Goal: Transaction & Acquisition: Purchase product/service

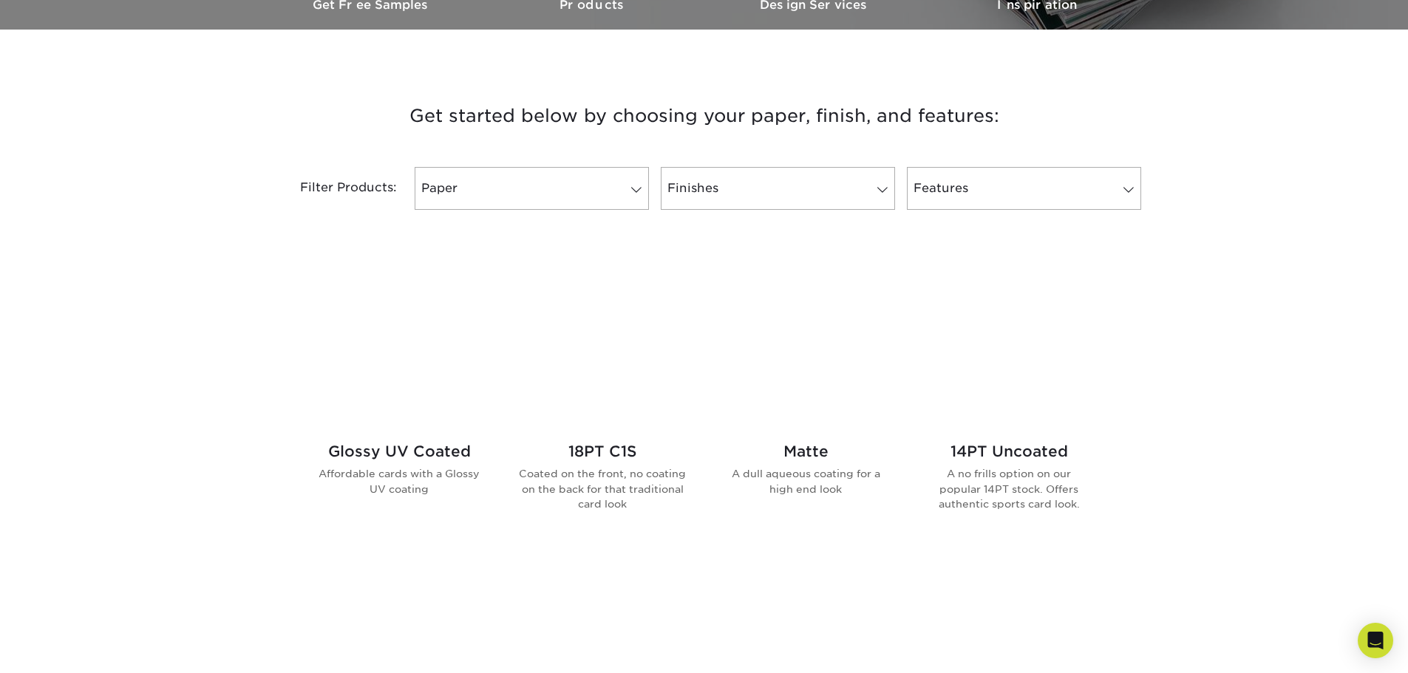
scroll to position [591, 0]
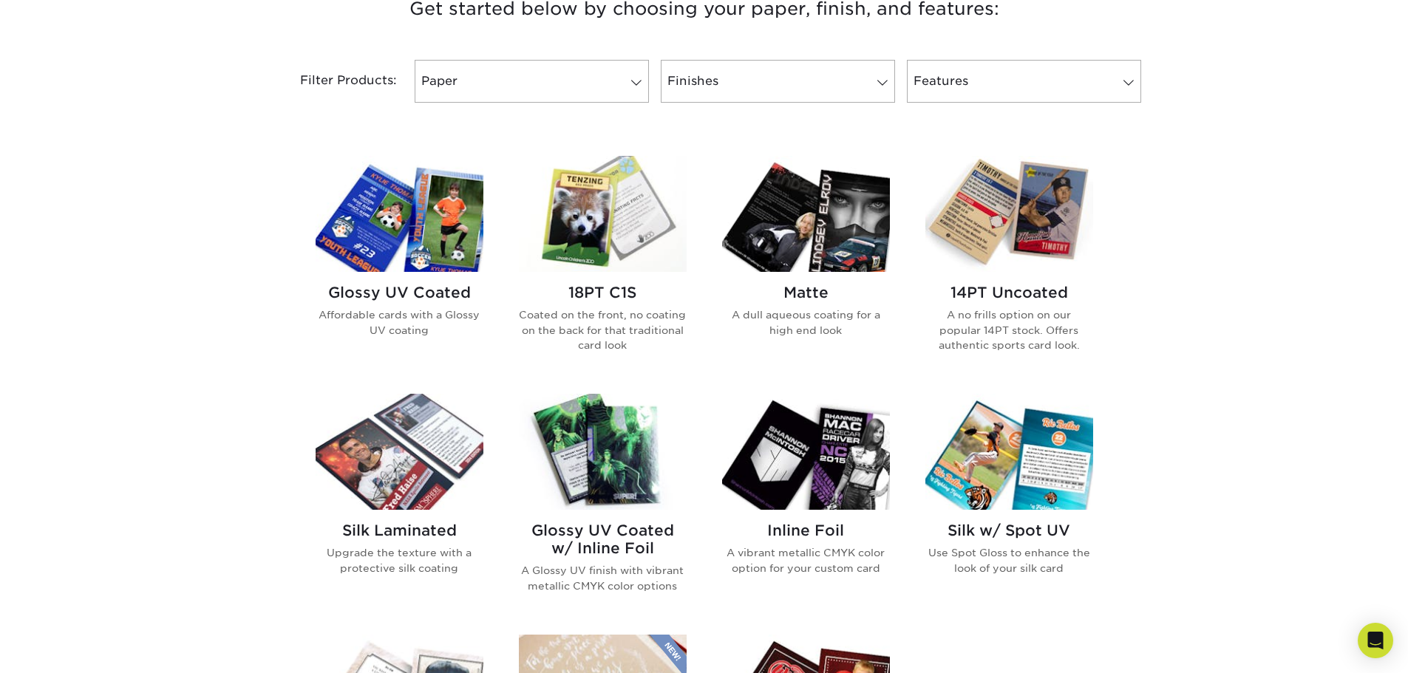
click at [1070, 619] on div "Glossy UV Coated Affordable cards with a Glossy UV coating 18PT C1S Coated on t…" at bounding box center [704, 514] width 813 height 753
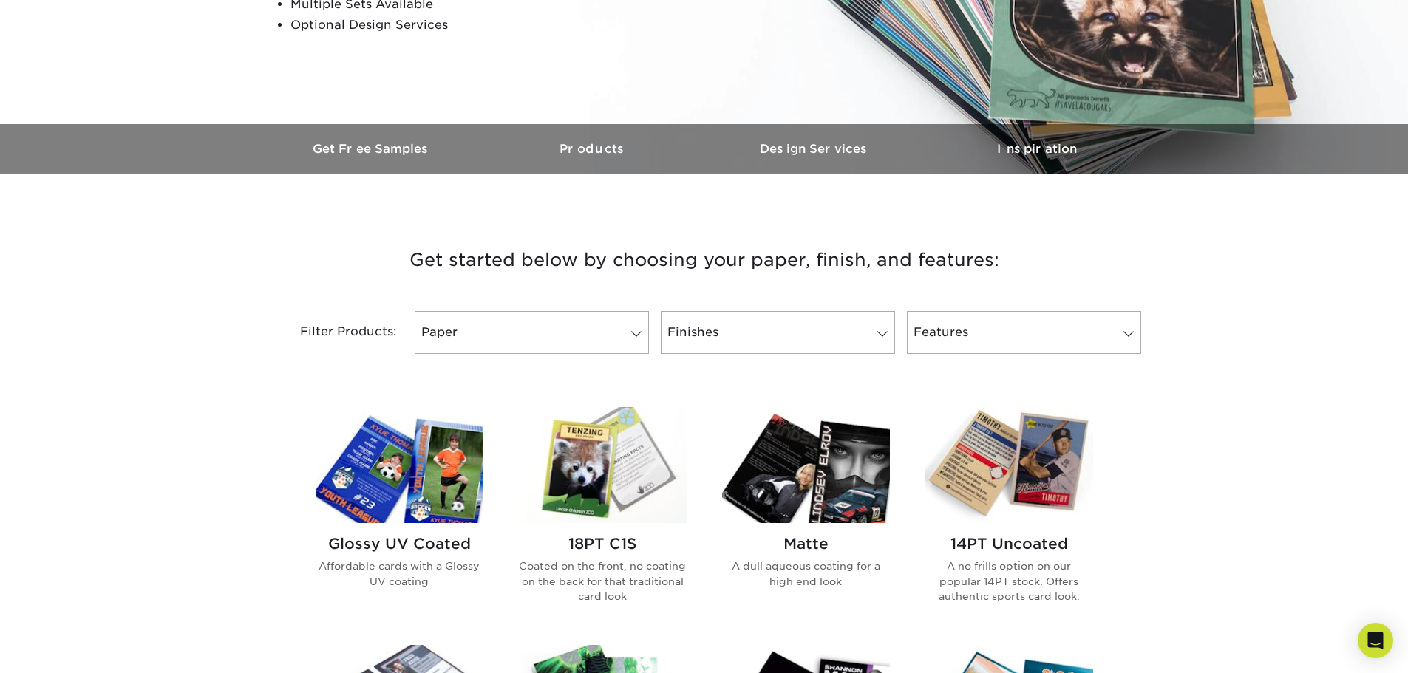
scroll to position [739, 0]
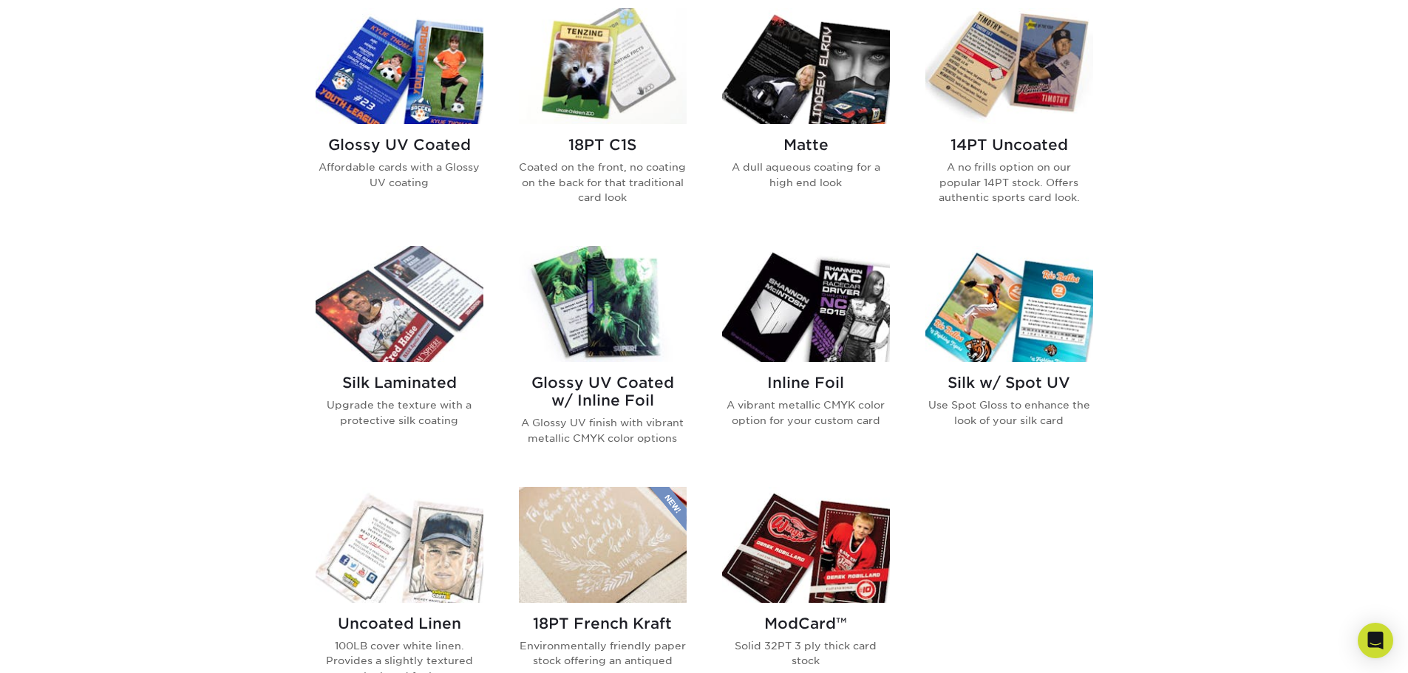
click at [427, 100] on img at bounding box center [400, 66] width 168 height 116
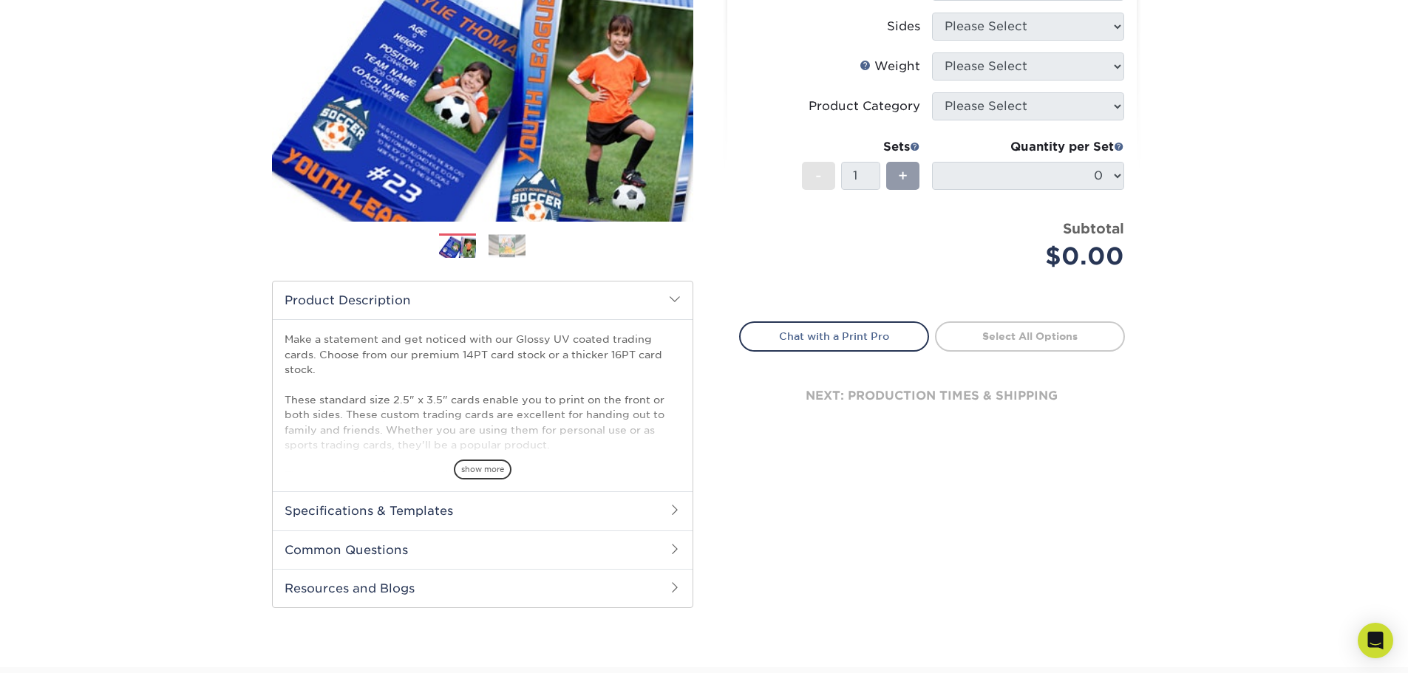
scroll to position [222, 0]
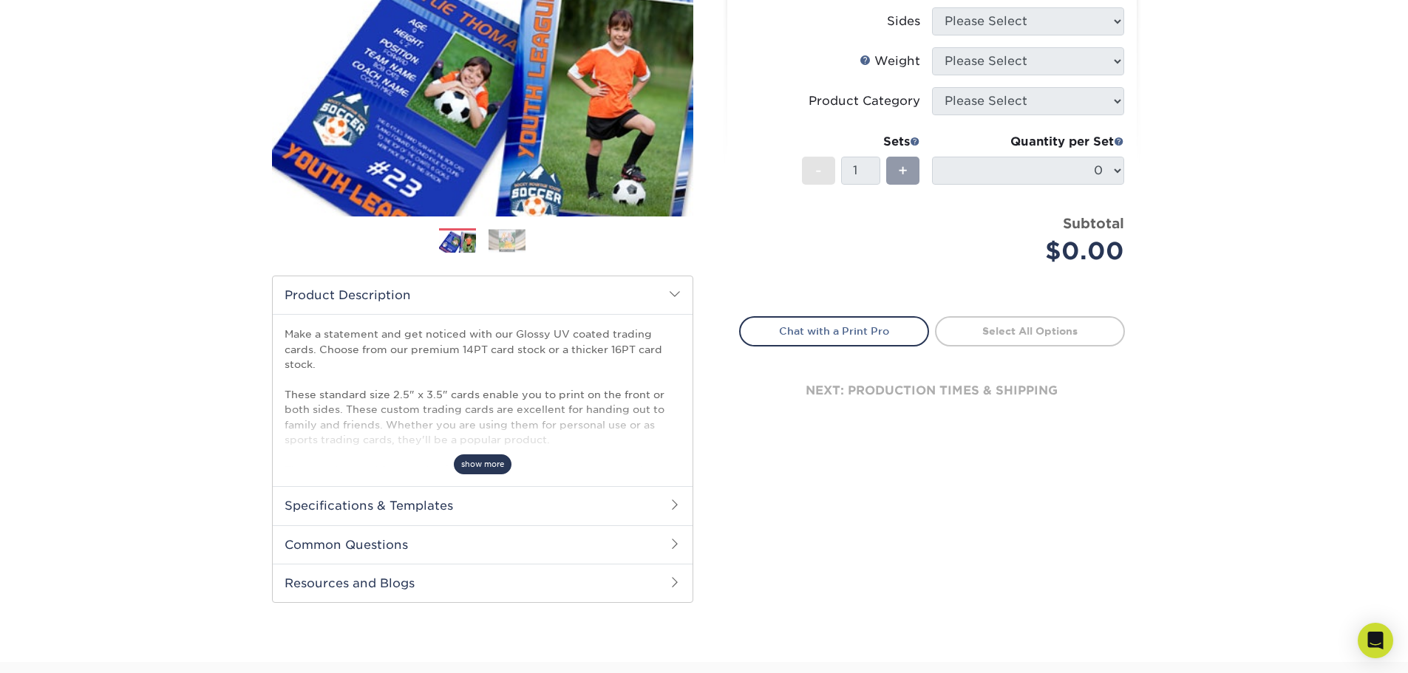
click at [468, 465] on span "show more" at bounding box center [483, 465] width 58 height 20
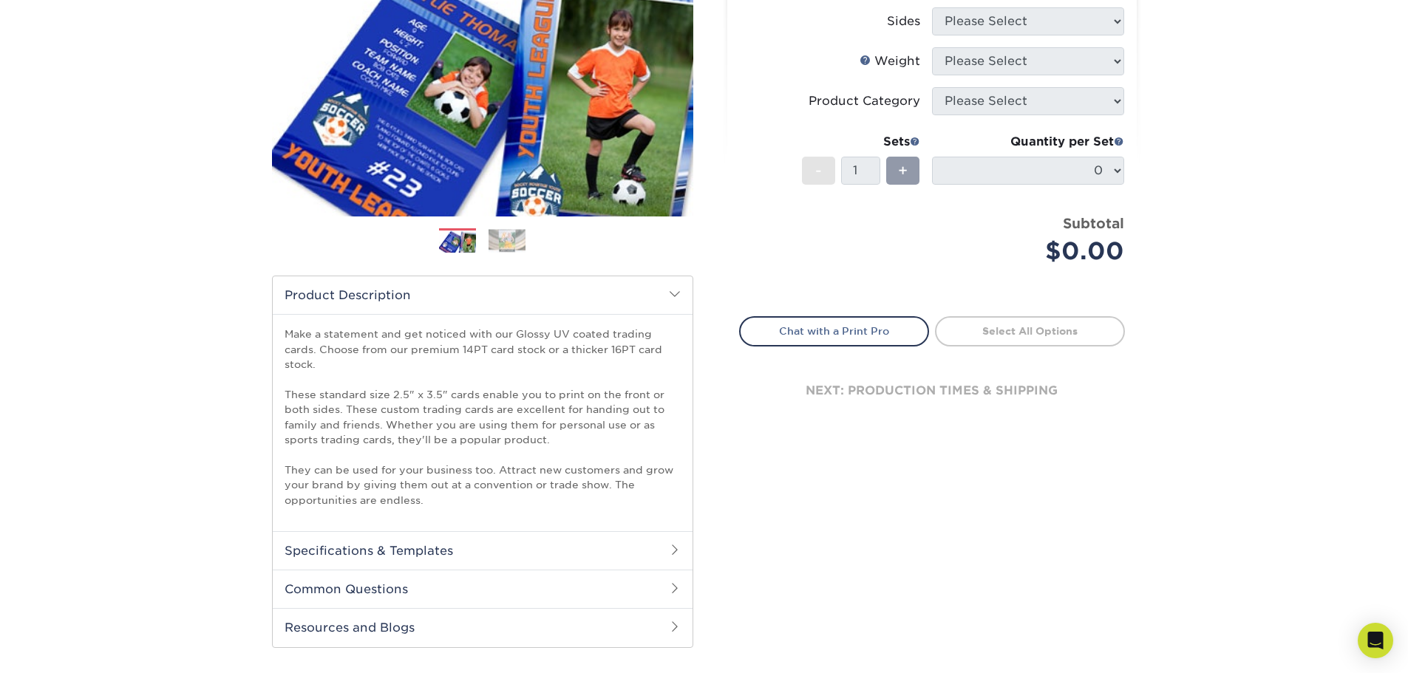
click at [360, 553] on h2 "Specifications & Templates" at bounding box center [483, 551] width 420 height 38
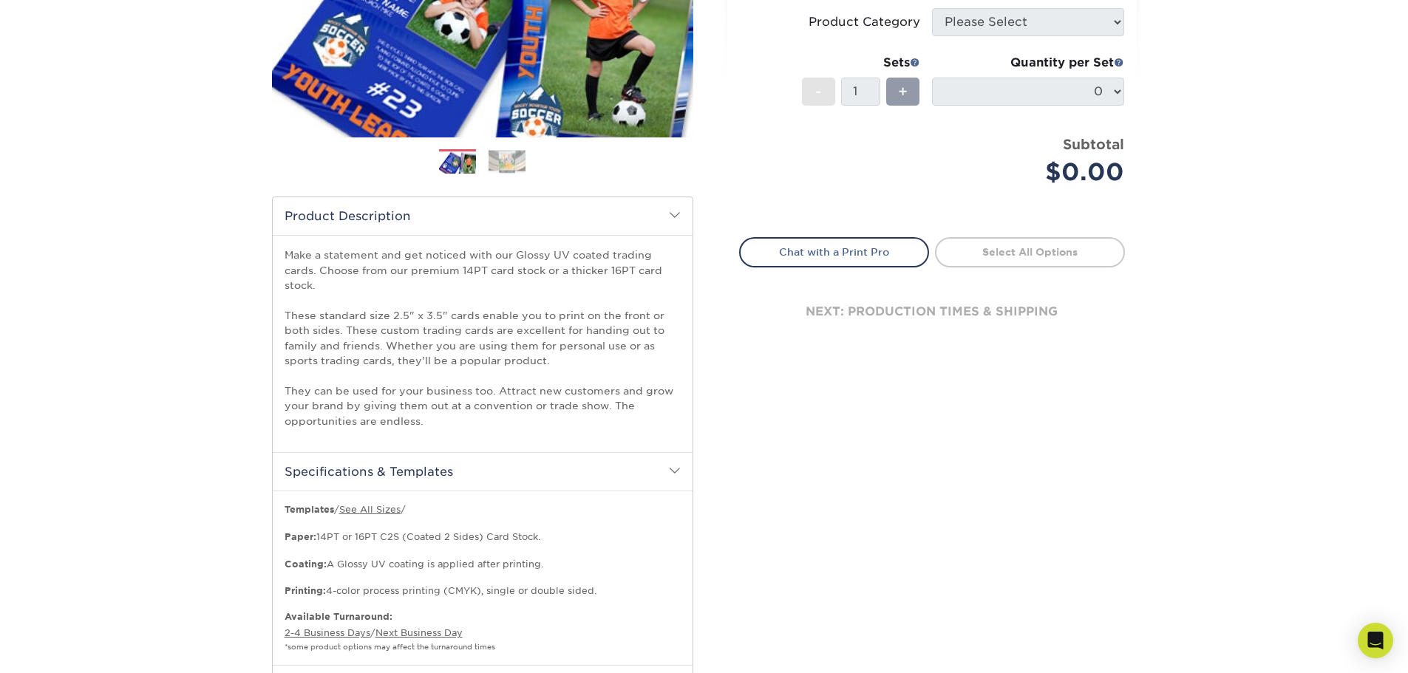
scroll to position [444, 0]
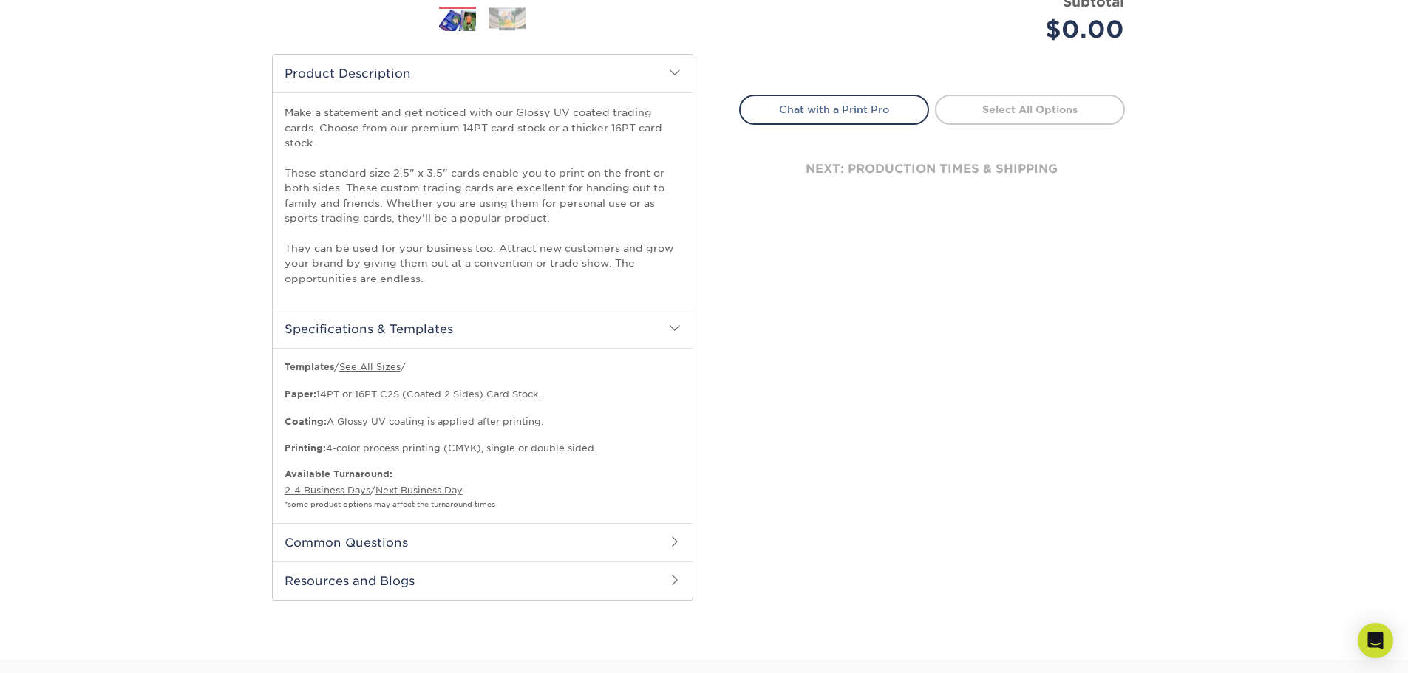
click at [343, 542] on h2 "Common Questions" at bounding box center [483, 542] width 420 height 38
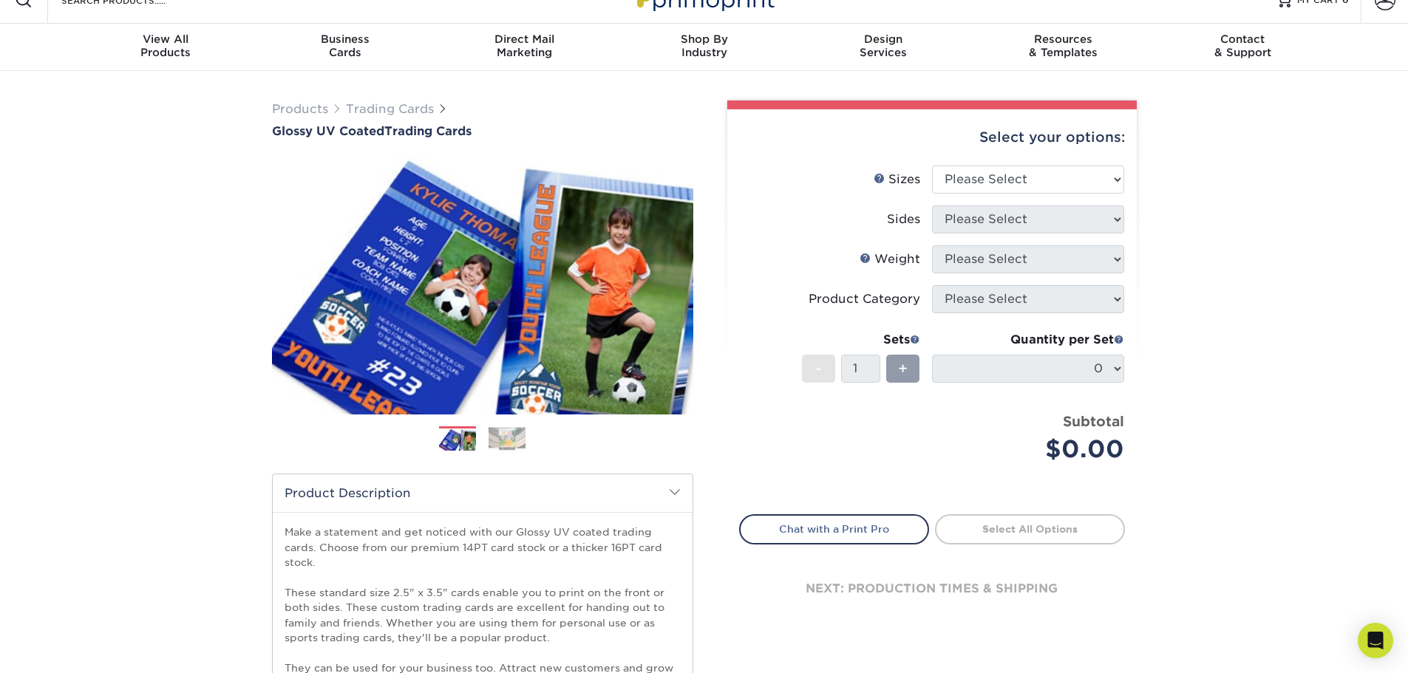
scroll to position [0, 0]
